Goal: Check status: Check status

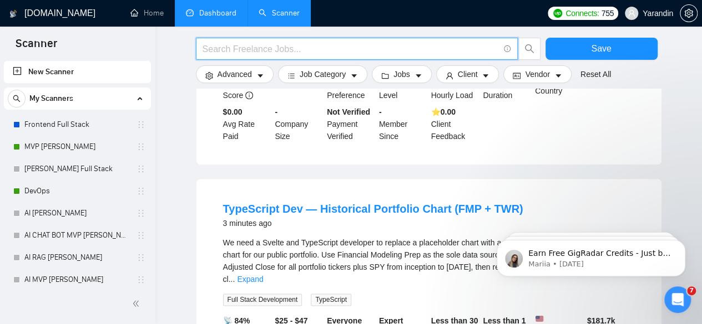
scroll to position [539, 0]
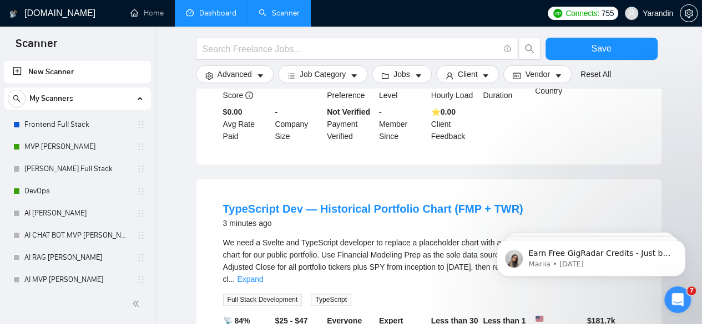
click at [232, 8] on link "Dashboard" at bounding box center [211, 12] width 50 height 9
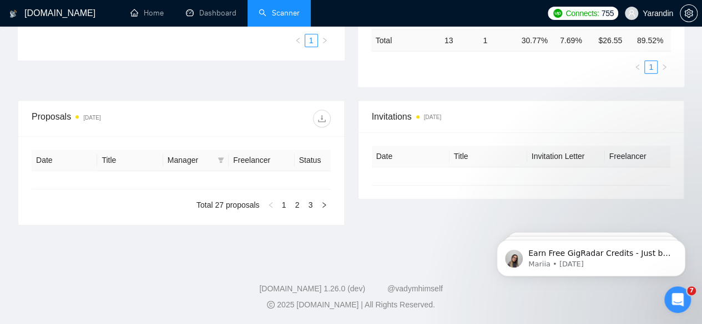
type input "[DATE]"
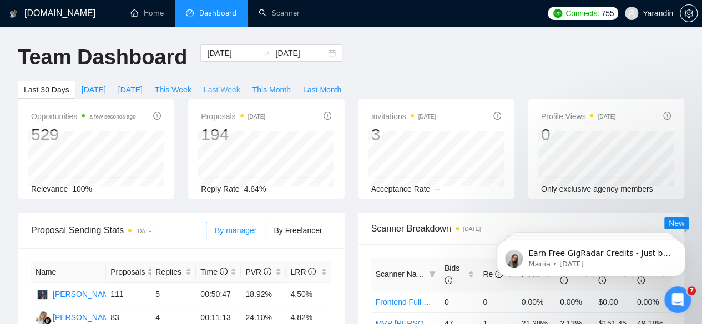
click at [240, 84] on span "Last Week" at bounding box center [222, 90] width 37 height 12
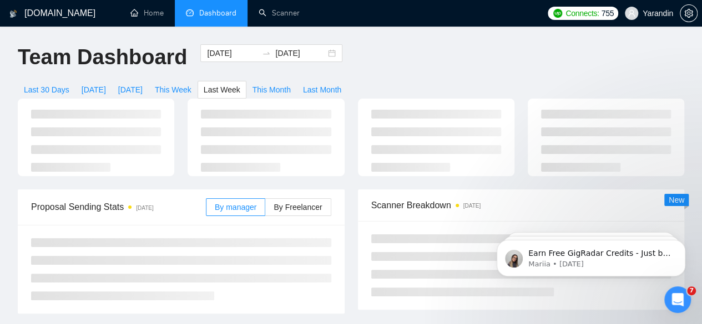
type input "[DATE]"
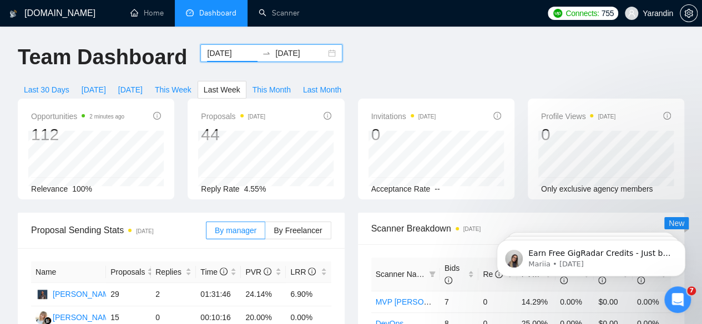
click at [231, 54] on input "[DATE]" at bounding box center [232, 53] width 50 height 12
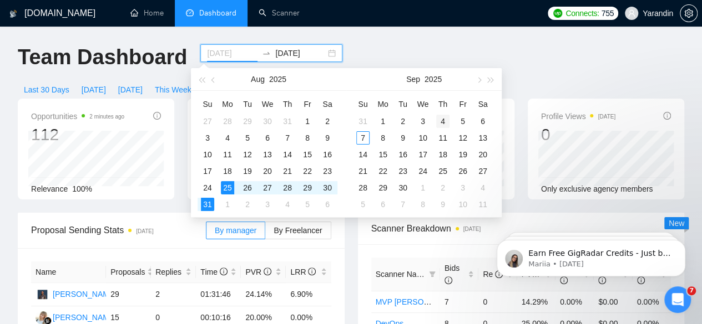
type input "[DATE]"
click at [443, 120] on div "4" at bounding box center [442, 121] width 13 height 13
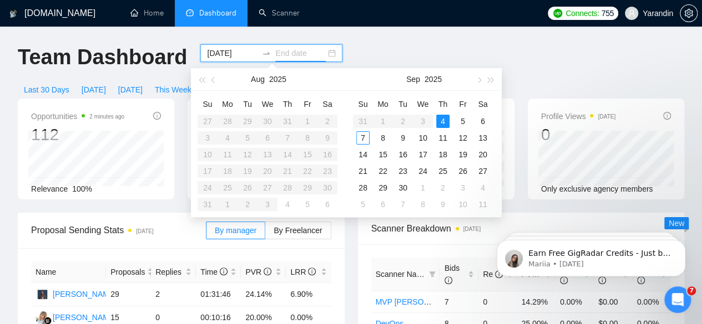
click at [443, 120] on div "4" at bounding box center [442, 121] width 13 height 13
type input "[DATE]"
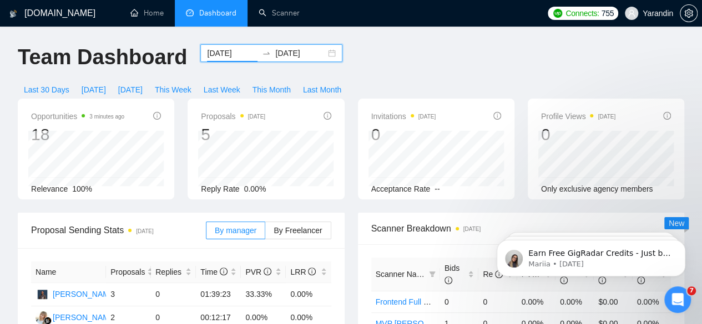
click at [213, 55] on input "[DATE]" at bounding box center [232, 53] width 50 height 12
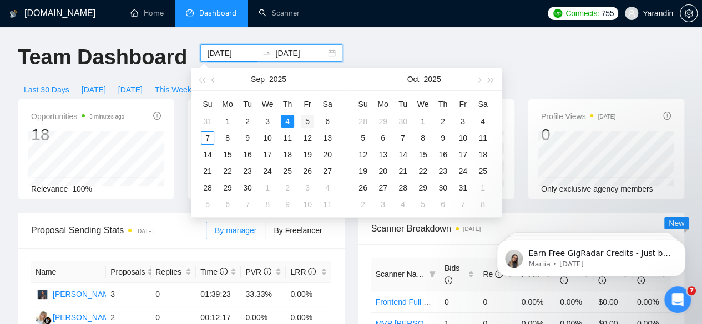
type input "[DATE]"
click at [304, 119] on div "5" at bounding box center [307, 121] width 13 height 13
type input "[DATE]"
click at [215, 57] on input "[DATE]" at bounding box center [232, 53] width 50 height 12
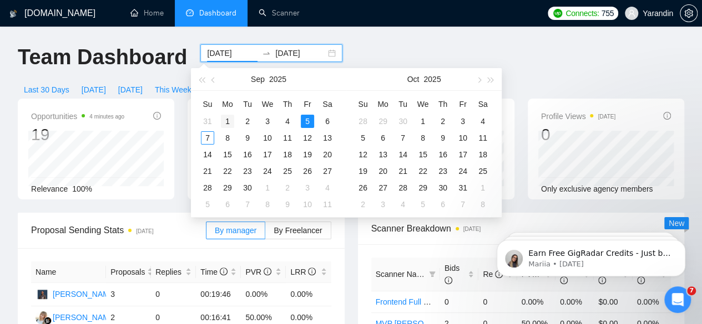
type input "[DATE]"
click at [220, 116] on td "1" at bounding box center [227, 121] width 20 height 17
type input "[DATE]"
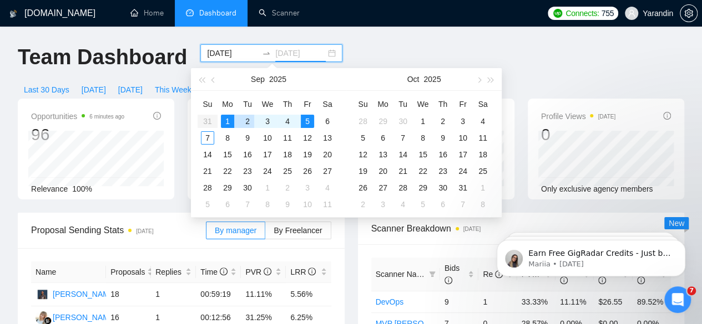
click at [242, 125] on div "2" at bounding box center [247, 121] width 13 height 13
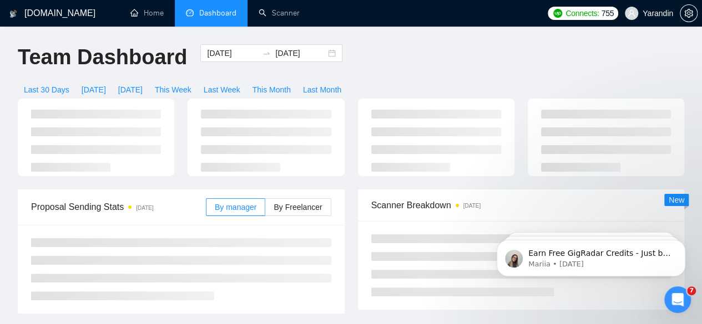
click at [242, 125] on ul at bounding box center [266, 141] width 130 height 62
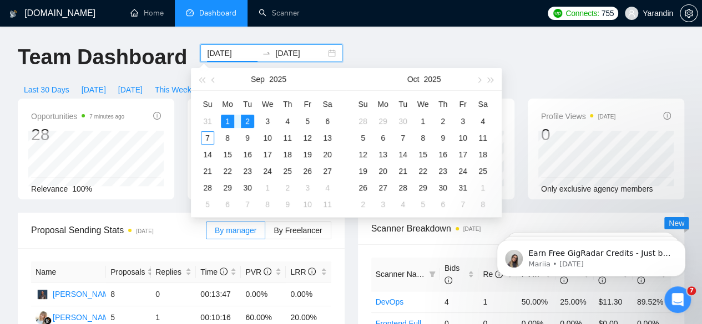
click at [232, 53] on input "[DATE]" at bounding box center [232, 53] width 50 height 12
type input "[DATE]"
click at [250, 120] on div "2" at bounding box center [247, 121] width 13 height 13
type input "[DATE]"
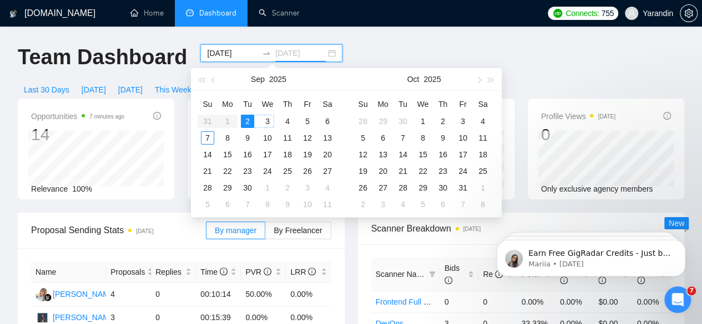
click at [264, 120] on div "3" at bounding box center [267, 121] width 13 height 13
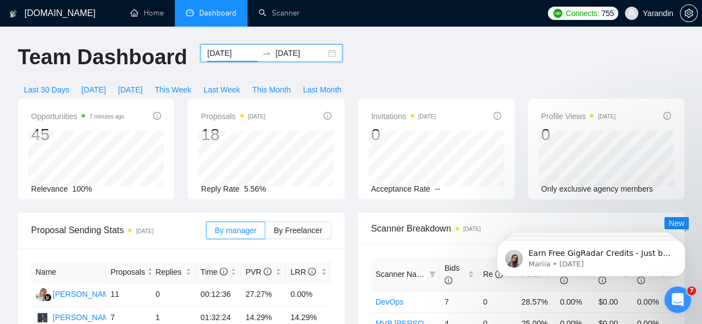
click at [230, 52] on input "[DATE]" at bounding box center [232, 53] width 50 height 12
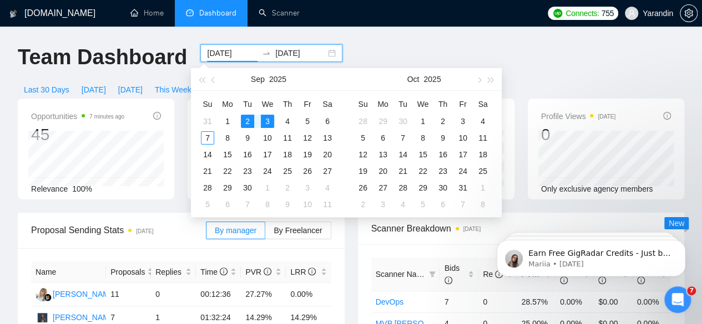
type input "[DATE]"
click at [264, 123] on div "3" at bounding box center [267, 121] width 13 height 13
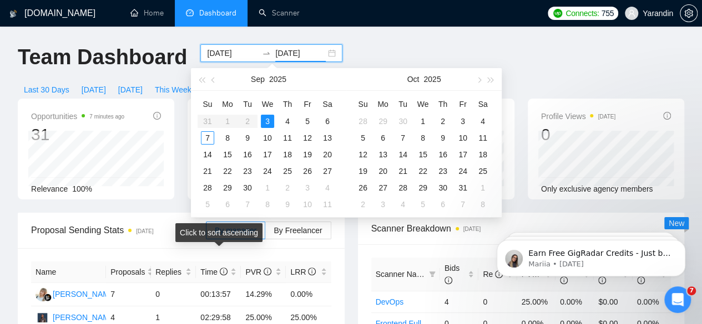
type input "[DATE]"
click at [249, 119] on table "Su Mo Tu We Th Fr Sa 31 1 2 3 4 5 6 7 8 9 10 11 12 13 14 15 16 17 18 19 20 21 2…" at bounding box center [267, 154] width 140 height 118
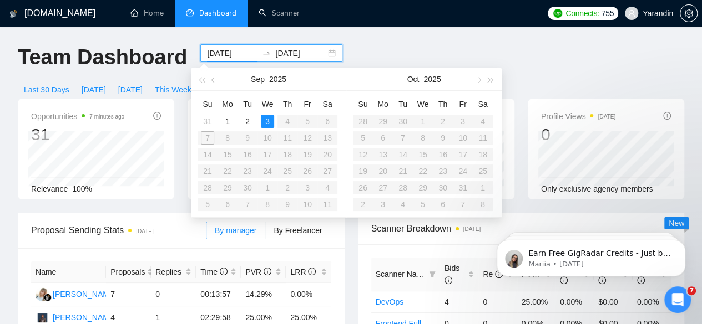
click at [226, 57] on input "[DATE]" at bounding box center [232, 53] width 50 height 12
type input "[DATE]"
click at [247, 120] on div "2" at bounding box center [247, 121] width 13 height 13
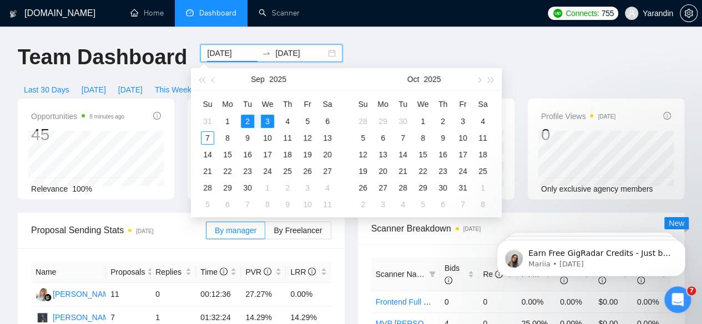
click at [220, 57] on input "[DATE]" at bounding box center [232, 53] width 50 height 12
click at [245, 123] on div "2" at bounding box center [247, 121] width 13 height 13
type input "[DATE]"
click at [244, 118] on div "2" at bounding box center [247, 121] width 13 height 13
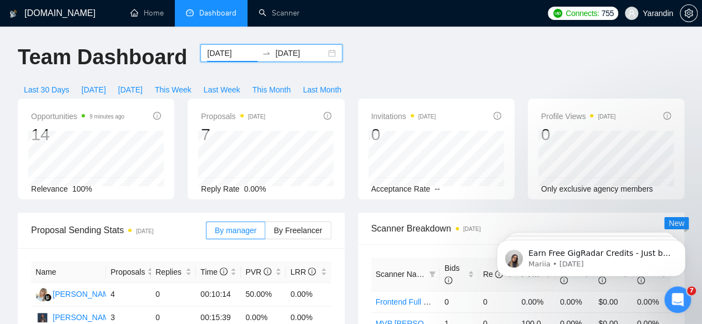
click at [229, 48] on input "[DATE]" at bounding box center [232, 53] width 50 height 12
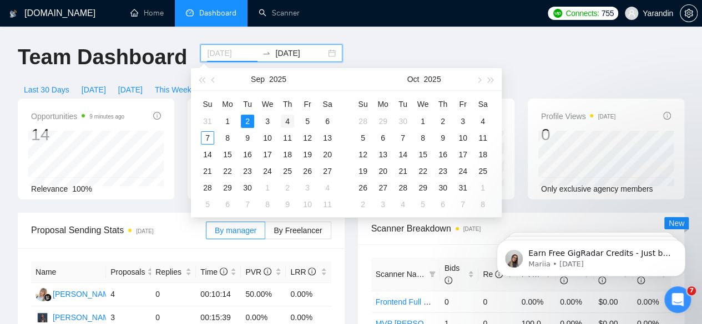
type input "[DATE]"
click at [290, 121] on div "4" at bounding box center [287, 121] width 13 height 13
type input "[DATE]"
click at [287, 121] on div "4" at bounding box center [287, 121] width 13 height 13
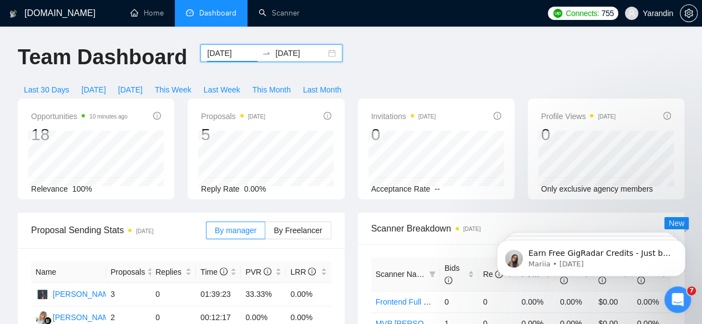
click at [224, 56] on input "[DATE]" at bounding box center [232, 53] width 50 height 12
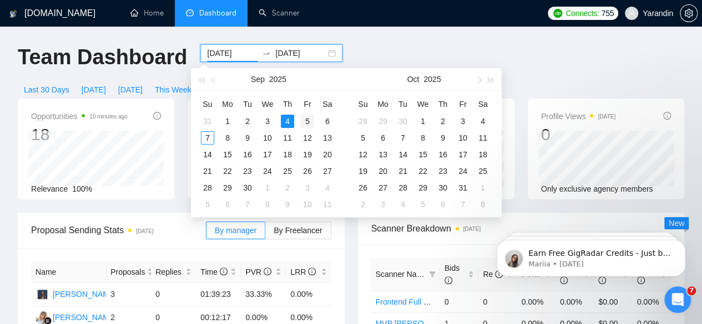
type input "[DATE]"
click at [313, 121] on div "5" at bounding box center [307, 121] width 13 height 13
type input "[DATE]"
